Goal: Task Accomplishment & Management: Use online tool/utility

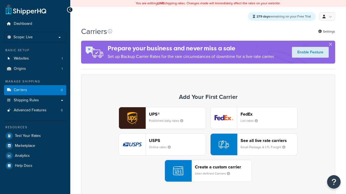
click at [162, 119] on div "UPS® Published daily rates" at bounding box center [177, 118] width 57 height 13
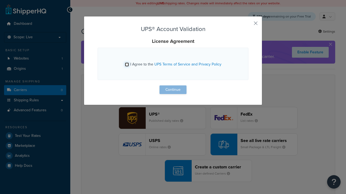
click at [127, 65] on input "I Agree to the UPS Terms of Service and Privacy Policy" at bounding box center [127, 65] width 4 height 4
checkbox input "true"
click at [173, 90] on button "Continue" at bounding box center [172, 90] width 27 height 9
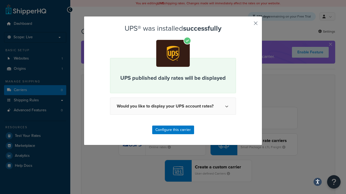
click at [247, 25] on button "button" at bounding box center [247, 25] width 1 height 1
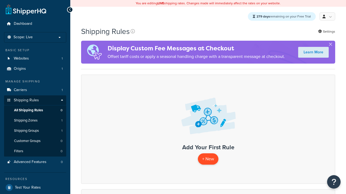
click at [208, 160] on p "+ New" at bounding box center [208, 159] width 21 height 11
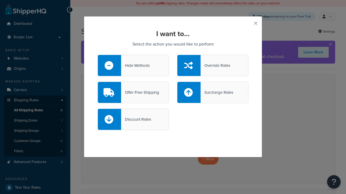
click at [213, 66] on div "Override Rates" at bounding box center [215, 66] width 30 height 8
click at [0, 0] on input "Override Rates" at bounding box center [0, 0] width 0 height 0
